Goal: Task Accomplishment & Management: Complete application form

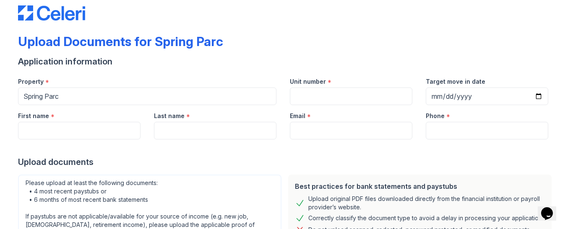
scroll to position [153, 0]
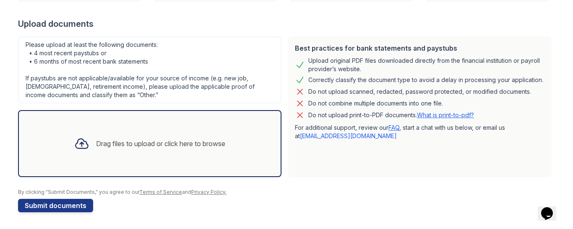
click at [152, 146] on div "Drag files to upload or click here to browse" at bounding box center [160, 144] width 129 height 10
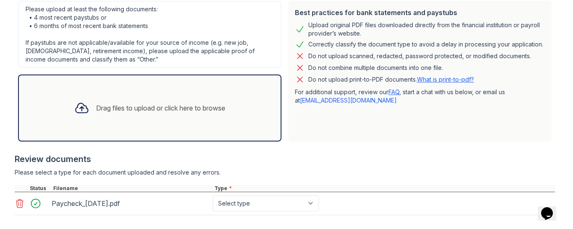
scroll to position [185, 0]
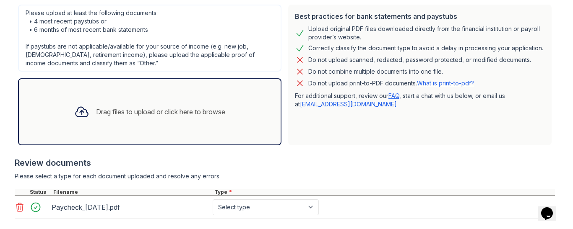
click at [112, 107] on div "Drag files to upload or click here to browse" at bounding box center [160, 112] width 129 height 10
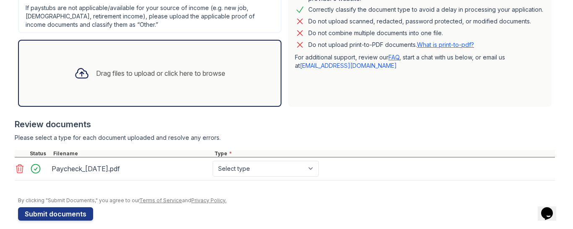
scroll to position [224, 0]
click at [178, 67] on div "Drag files to upload or click here to browse" at bounding box center [150, 73] width 164 height 29
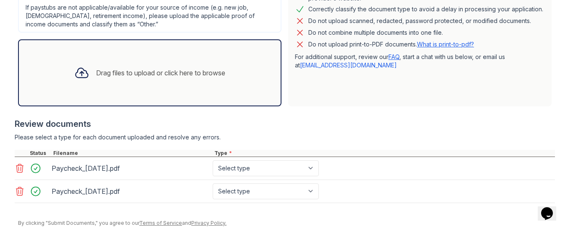
click at [136, 81] on div "Drag files to upload or click here to browse" at bounding box center [150, 73] width 164 height 29
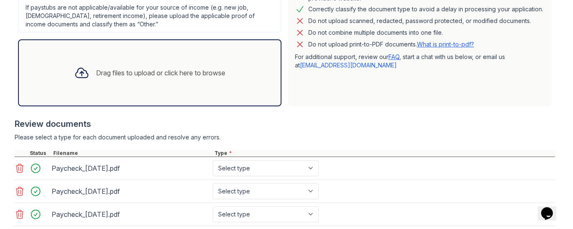
click at [130, 76] on div "Drag files to upload or click here to browse" at bounding box center [160, 73] width 129 height 10
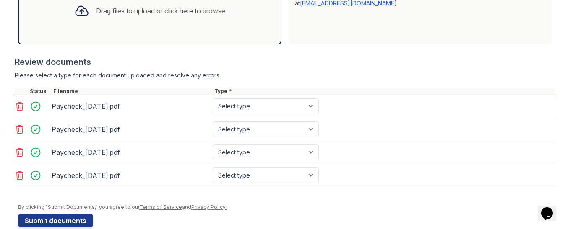
scroll to position [301, 0]
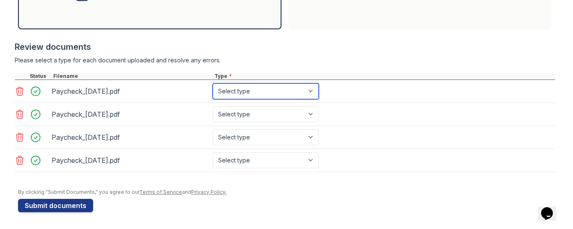
click at [308, 89] on select "Select type Paystub Bank Statement Offer Letter Tax Documents Benefit Award Let…" at bounding box center [266, 91] width 106 height 16
select select "paystub"
click at [213, 83] on select "Select type Paystub Bank Statement Offer Letter Tax Documents Benefit Award Let…" at bounding box center [266, 91] width 106 height 16
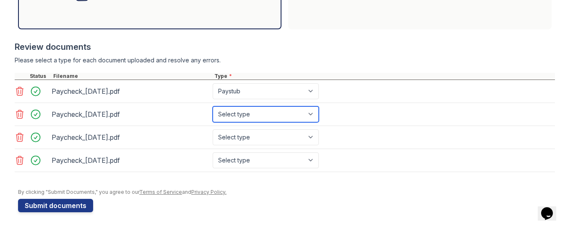
click at [237, 116] on select "Select type Paystub Bank Statement Offer Letter Tax Documents Benefit Award Let…" at bounding box center [266, 115] width 106 height 16
select select "paystub"
click at [213, 107] on select "Select type Paystub Bank Statement Offer Letter Tax Documents Benefit Award Let…" at bounding box center [266, 115] width 106 height 16
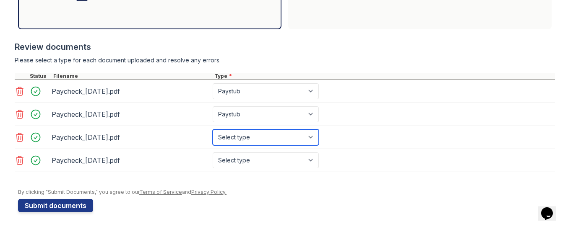
click at [230, 137] on select "Select type Paystub Bank Statement Offer Letter Tax Documents Benefit Award Let…" at bounding box center [266, 138] width 106 height 16
select select "paystub"
click at [213, 130] on select "Select type Paystub Bank Statement Offer Letter Tax Documents Benefit Award Let…" at bounding box center [266, 138] width 106 height 16
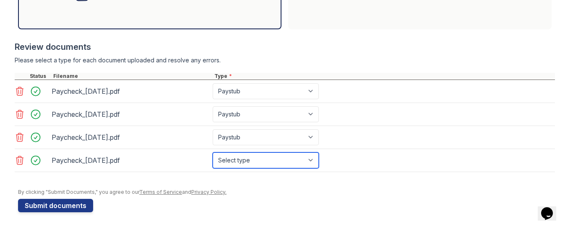
click at [227, 163] on select "Select type Paystub Bank Statement Offer Letter Tax Documents Benefit Award Let…" at bounding box center [266, 161] width 106 height 16
select select "paystub"
click at [213, 153] on select "Select type Paystub Bank Statement Offer Letter Tax Documents Benefit Award Let…" at bounding box center [266, 161] width 106 height 16
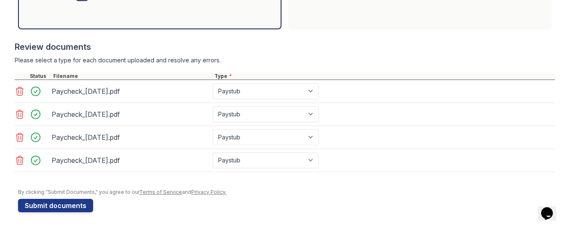
click at [177, 178] on div at bounding box center [285, 176] width 540 height 8
click at [50, 208] on button "Submit documents" at bounding box center [55, 205] width 75 height 13
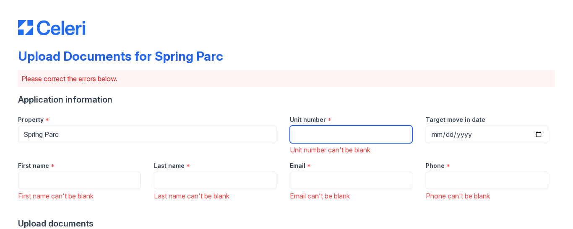
click at [352, 136] on input "Unit number" at bounding box center [351, 135] width 123 height 18
type input "1719"
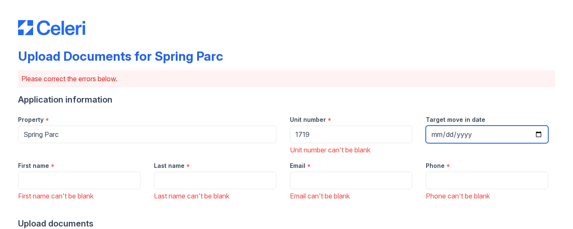
click at [438, 135] on input "Target move in date" at bounding box center [487, 135] width 123 height 18
click at [537, 132] on input "Target move in date" at bounding box center [487, 135] width 123 height 18
type input "[DATE]"
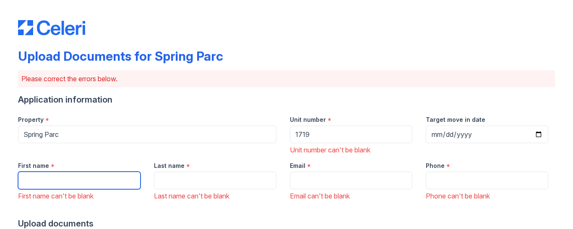
click at [91, 180] on input "First name" at bounding box center [79, 181] width 123 height 18
type input "Biannca"
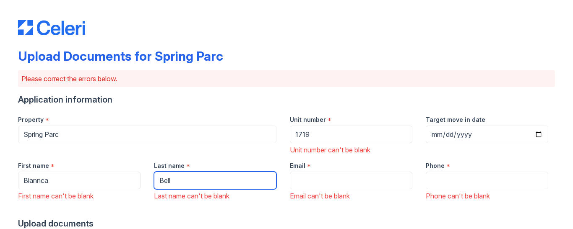
type input "Bell"
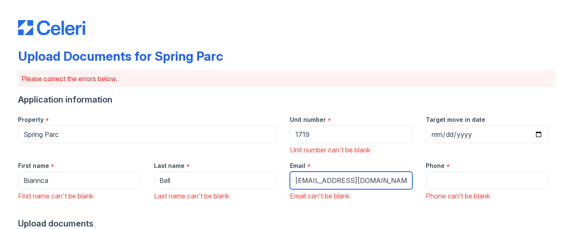
type input "[EMAIL_ADDRESS][DOMAIN_NAME]"
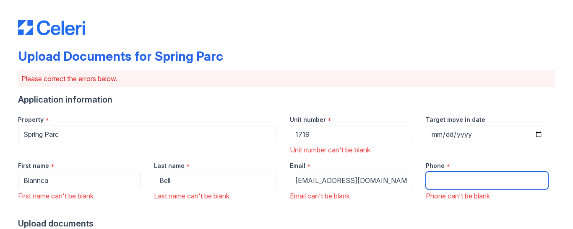
click at [442, 178] on input "Phone" at bounding box center [487, 181] width 123 height 18
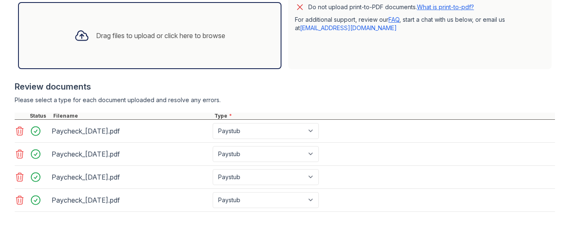
scroll to position [348, 0]
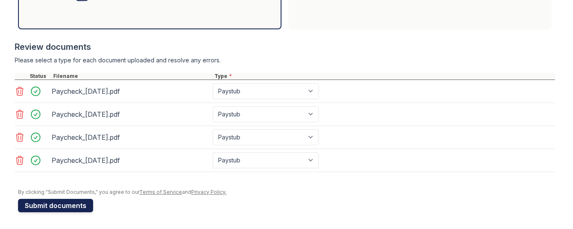
type input "5127380396"
click at [45, 208] on button "Submit documents" at bounding box center [55, 205] width 75 height 13
